Goal: Transaction & Acquisition: Purchase product/service

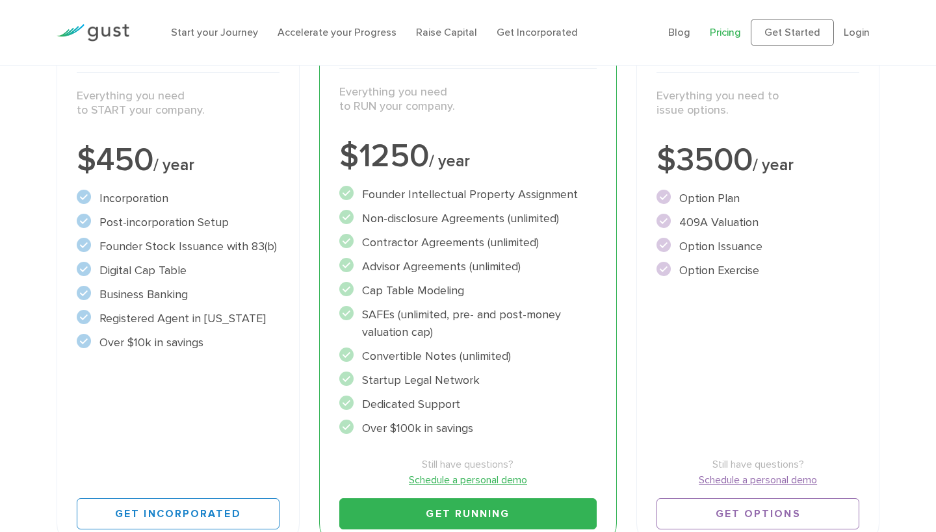
scroll to position [234, 0]
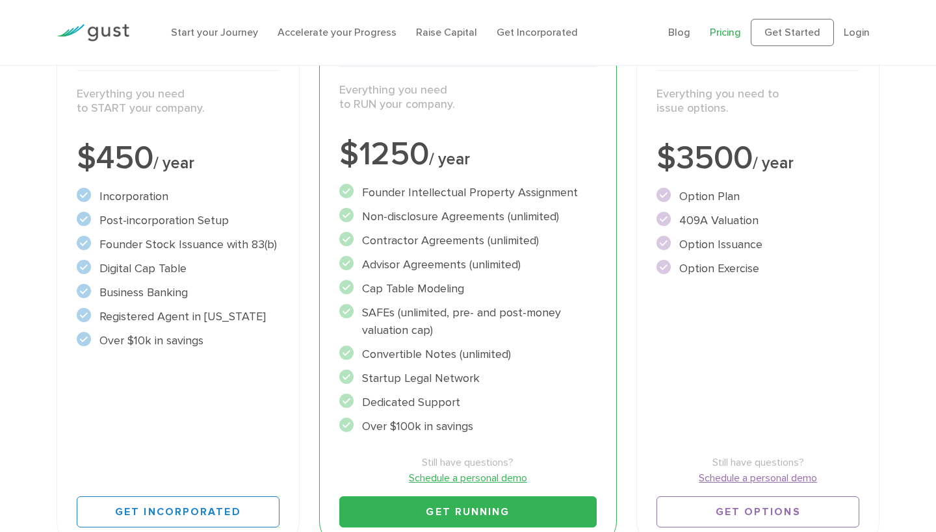
click at [702, 220] on li "409A Valuation" at bounding box center [757, 221] width 203 height 18
click at [391, 194] on li "Founder Intellectual Property Assignment" at bounding box center [468, 193] width 258 height 18
drag, startPoint x: 387, startPoint y: 288, endPoint x: 424, endPoint y: 288, distance: 37.0
click at [424, 288] on li "Cap Table Modeling" at bounding box center [468, 289] width 258 height 18
click at [437, 288] on li "Cap Table Modeling" at bounding box center [468, 289] width 258 height 18
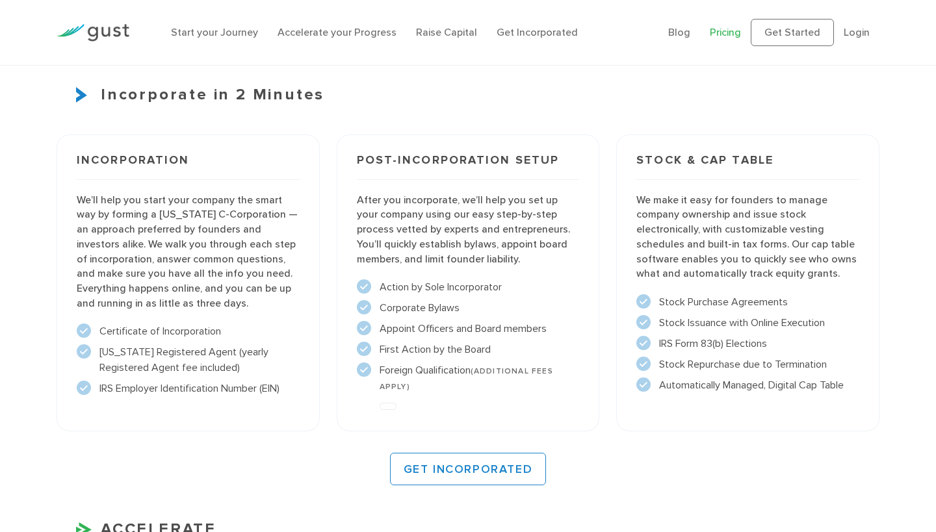
scroll to position [891, 0]
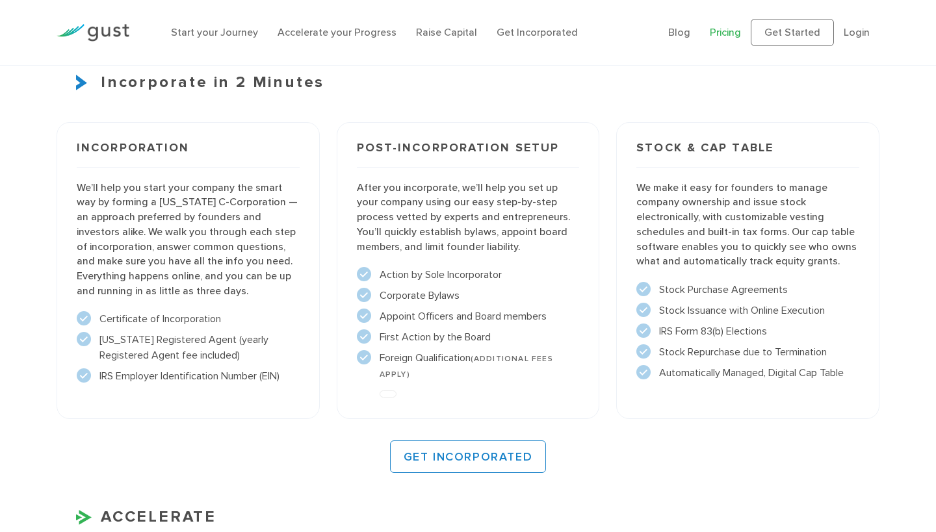
click at [415, 270] on li "Action by Sole Incorporator" at bounding box center [468, 275] width 223 height 16
click at [366, 292] on circle at bounding box center [364, 295] width 14 height 14
click at [370, 342] on ul "Action by Sole Incorporator" at bounding box center [468, 324] width 223 height 114
click at [369, 324] on ul "Action by Sole Incorporator" at bounding box center [468, 324] width 223 height 114
click at [366, 309] on circle at bounding box center [364, 316] width 14 height 14
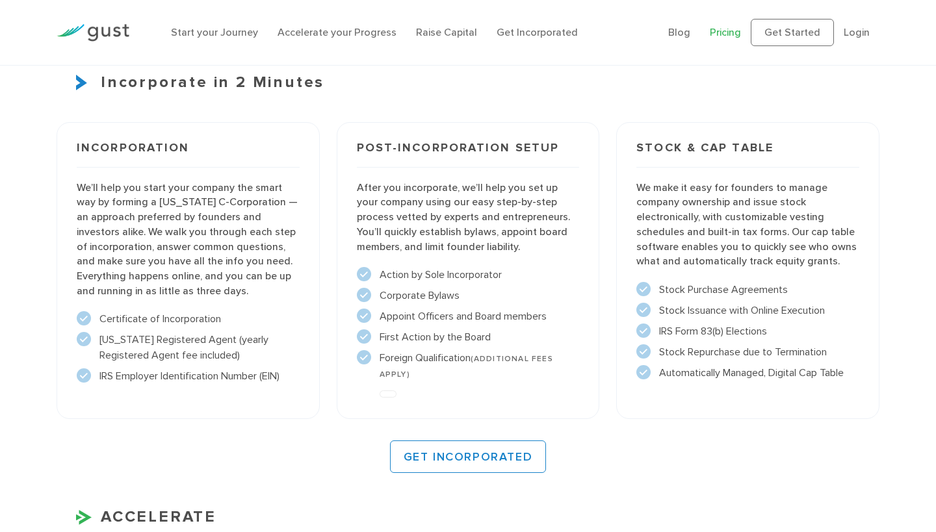
click at [366, 320] on ul "Action by Sole Incorporator" at bounding box center [468, 324] width 223 height 114
click at [366, 342] on ul "Action by Sole Incorporator" at bounding box center [468, 324] width 223 height 114
click at [669, 188] on p "We make it easy for founders to manage company ownership and issue stock electr…" at bounding box center [747, 225] width 223 height 88
click at [644, 285] on icon at bounding box center [643, 288] width 6 height 6
click at [644, 311] on circle at bounding box center [643, 310] width 14 height 14
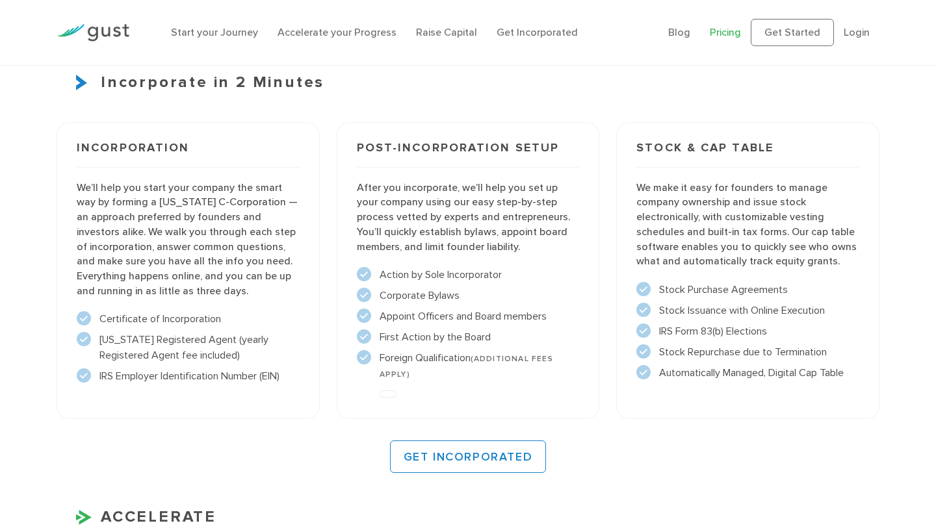
click at [644, 326] on circle at bounding box center [643, 331] width 14 height 14
click at [644, 350] on circle at bounding box center [643, 351] width 14 height 14
click at [644, 366] on circle at bounding box center [643, 372] width 14 height 14
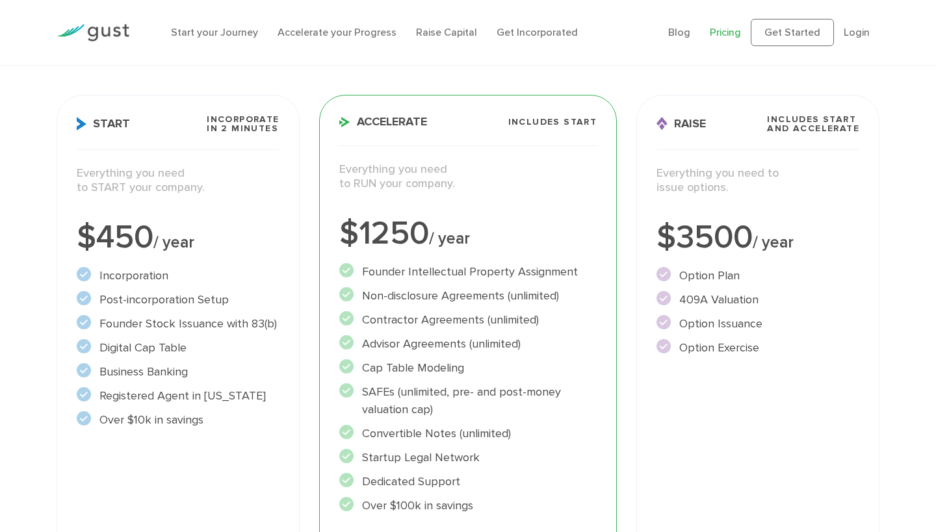
scroll to position [182, 0]
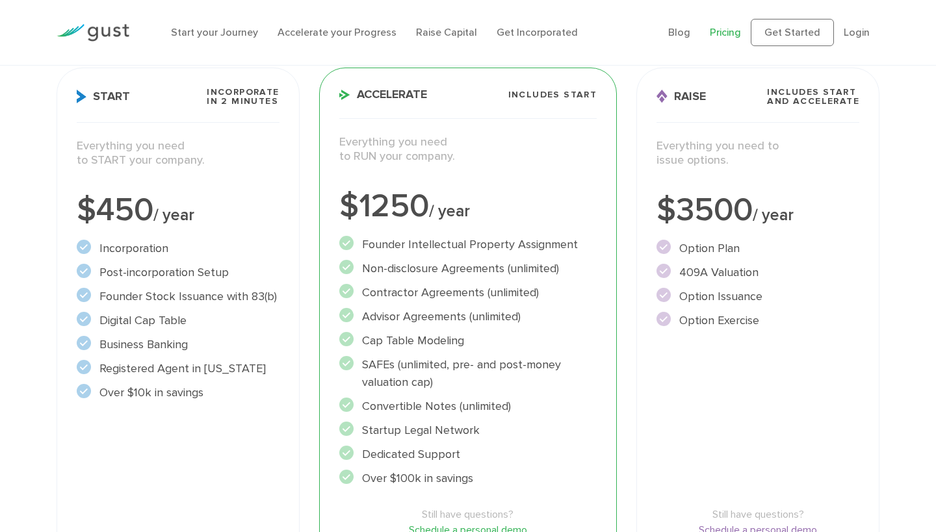
click at [110, 86] on div "Start Incorporate in 2 Minutes Everything you need to START your company. $450 …" at bounding box center [178, 334] width 243 height 532
click at [257, 98] on span "Incorporate in 2 Minutes" at bounding box center [243, 97] width 72 height 18
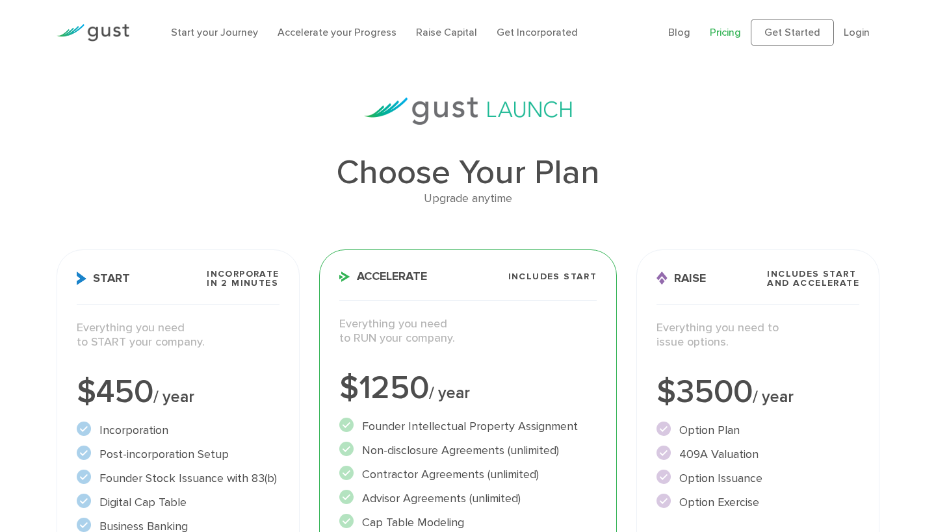
scroll to position [0, 0]
click at [783, 29] on link "Get Started" at bounding box center [792, 32] width 83 height 27
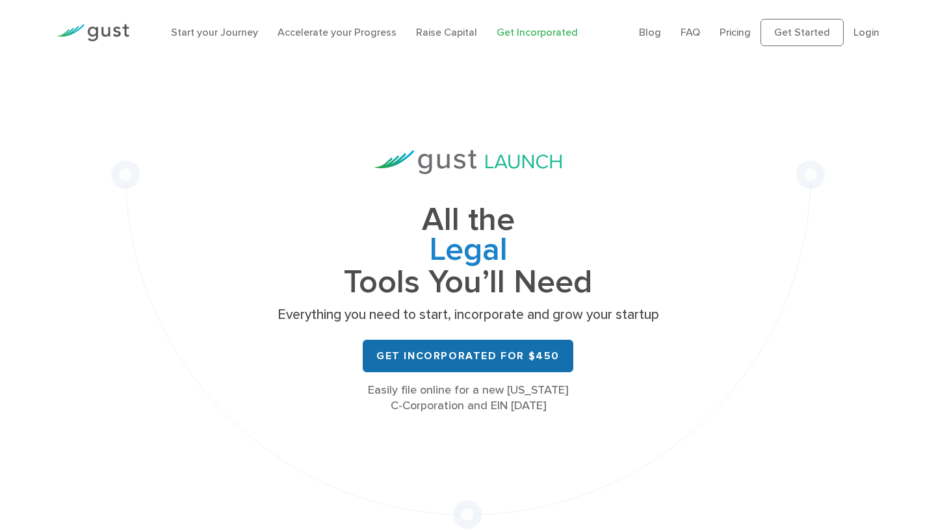
click at [446, 352] on link "Get Incorporated for $450" at bounding box center [468, 356] width 211 height 32
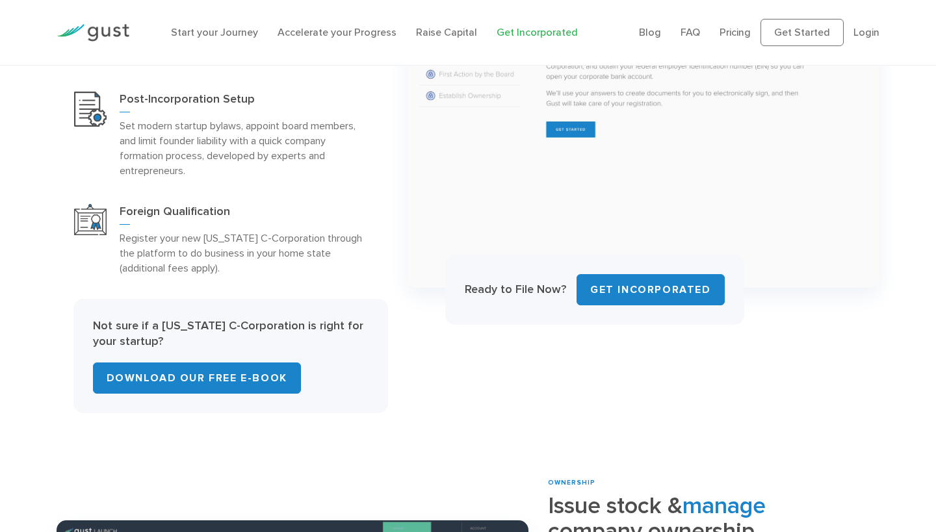
scroll to position [698, 0]
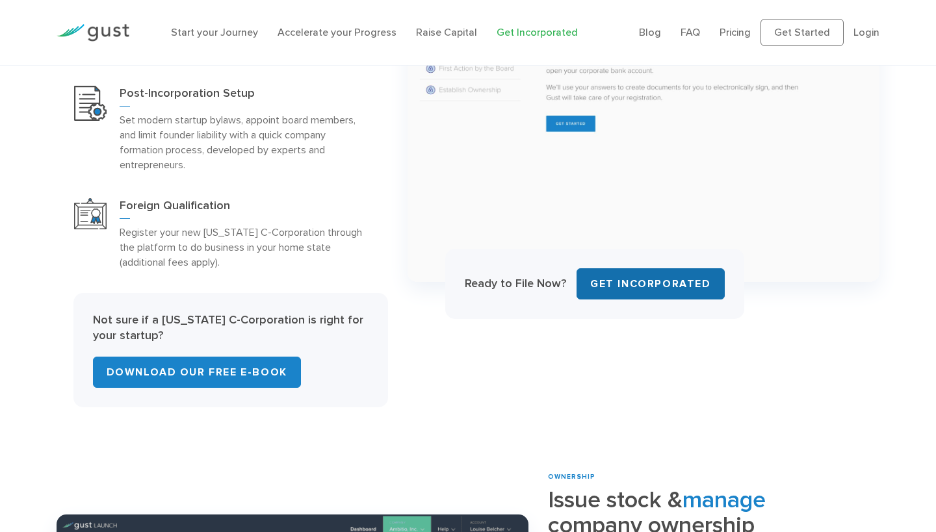
click at [623, 280] on link "Get INCORPORATED" at bounding box center [650, 283] width 148 height 31
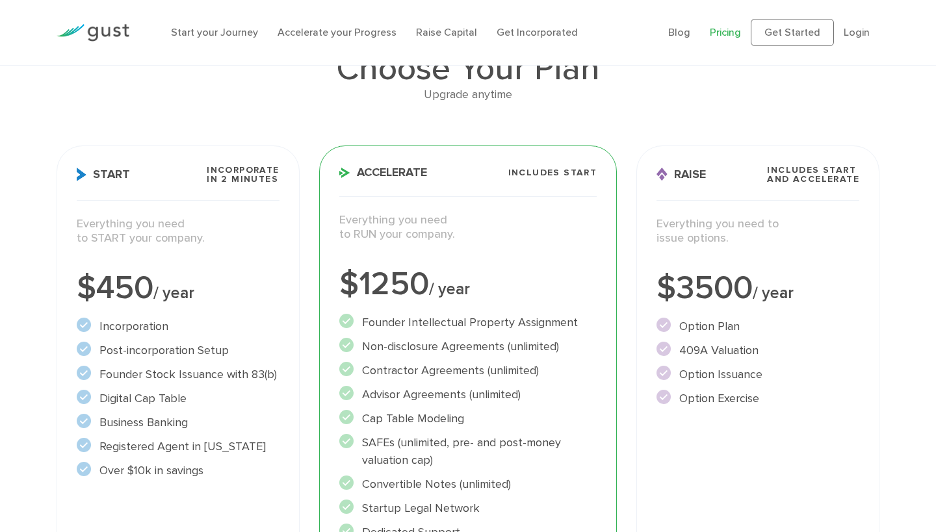
scroll to position [110, 0]
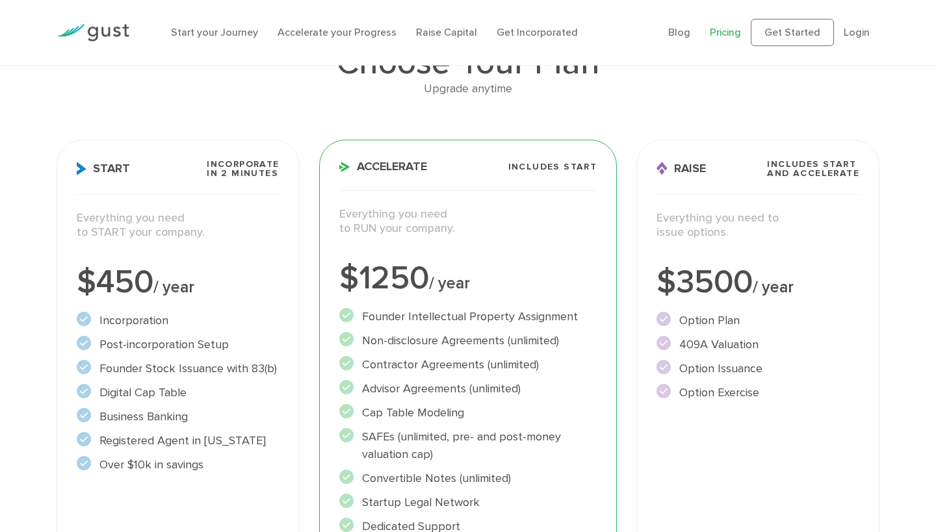
click at [185, 236] on p "Everything you need to START your company." at bounding box center [178, 225] width 203 height 29
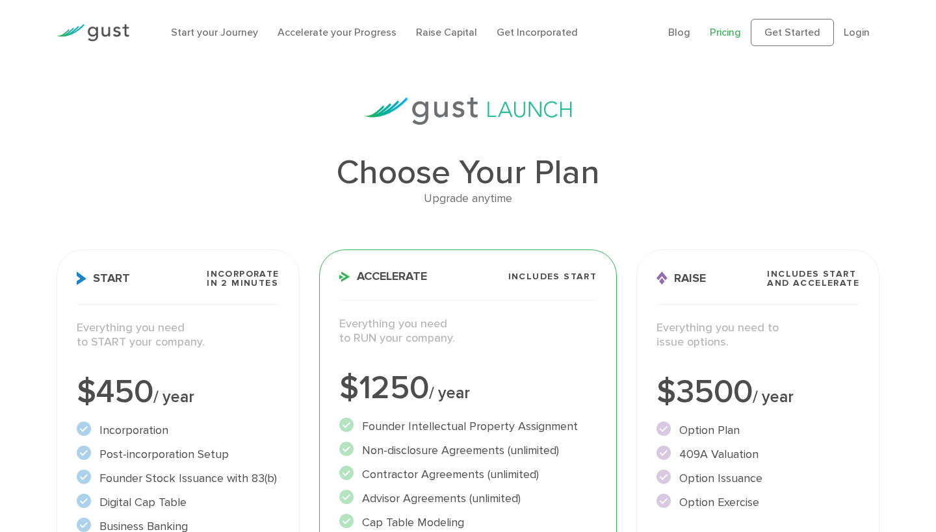
scroll to position [0, 0]
click at [209, 332] on p "Everything you need to START your company." at bounding box center [178, 335] width 203 height 29
click at [221, 296] on h3 "Start Incorporate in 2 Minutes" at bounding box center [178, 287] width 203 height 35
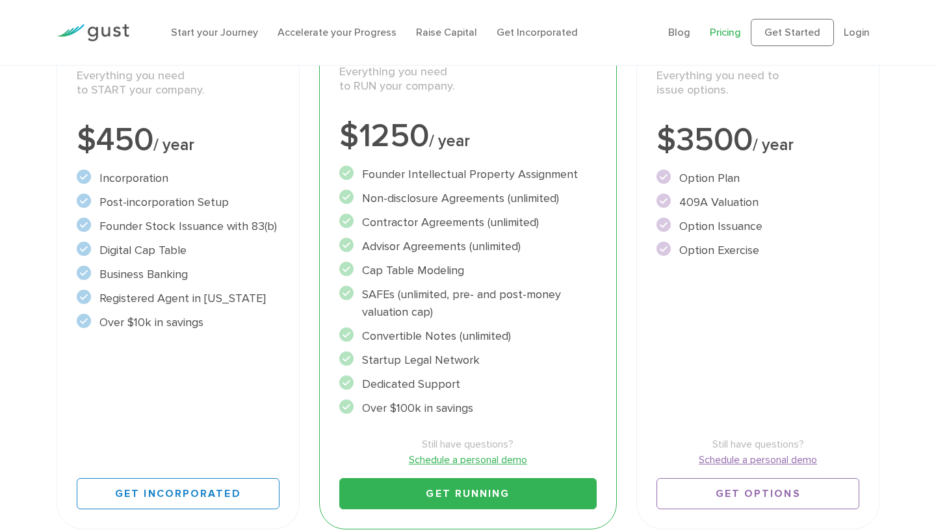
scroll to position [270, 0]
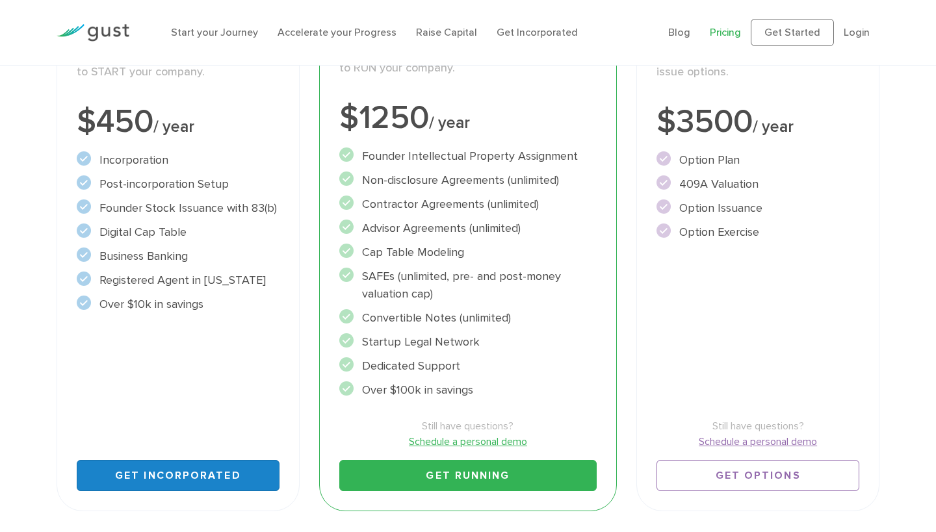
click at [168, 473] on link "Get Incorporated" at bounding box center [178, 475] width 203 height 31
